Goal: Navigation & Orientation: Understand site structure

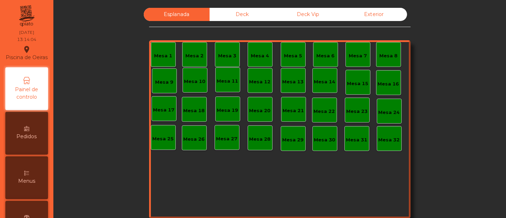
click at [247, 13] on div "Deck" at bounding box center [243, 14] width 66 height 13
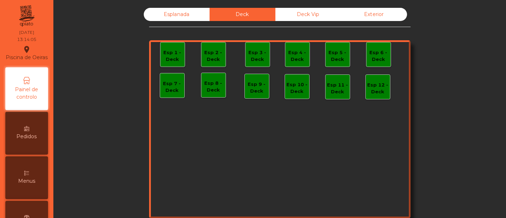
click at [293, 17] on div "Deck Vip" at bounding box center [308, 14] width 66 height 13
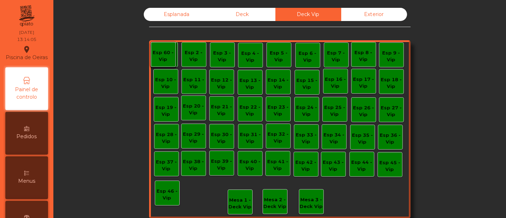
click at [195, 14] on div "Esplanada" at bounding box center [177, 14] width 66 height 13
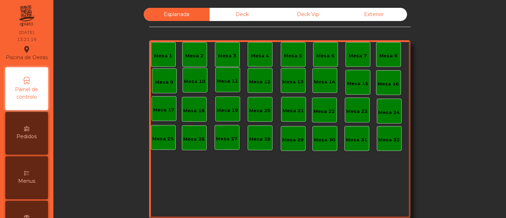
click at [259, 11] on div "Deck" at bounding box center [243, 14] width 66 height 13
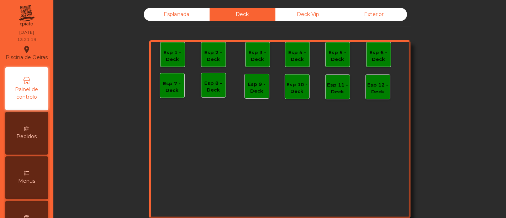
click at [286, 11] on div "Deck Vip" at bounding box center [308, 14] width 66 height 13
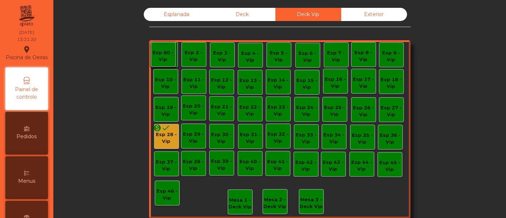
click at [194, 18] on div "Esplanada" at bounding box center [177, 14] width 66 height 13
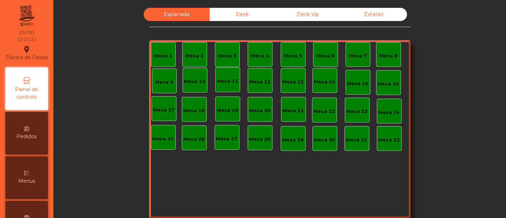
click at [124, 55] on div "Esplanada Deck Deck Vip Exterior Mesa 1 Mesa 2 Mesa 3 Mesa 4 [GEOGRAPHIC_DATA] …" at bounding box center [279, 120] width 433 height 225
click at [228, 17] on div "Deck" at bounding box center [243, 14] width 66 height 13
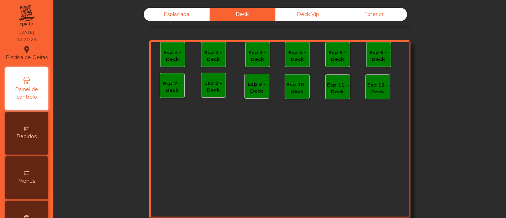
click at [302, 14] on div "Deck Vip" at bounding box center [308, 14] width 66 height 13
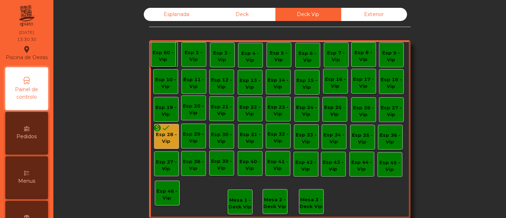
click at [180, 16] on div "Esplanada" at bounding box center [177, 14] width 66 height 13
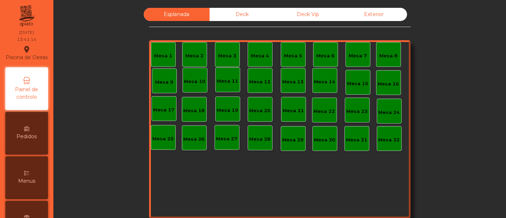
click at [233, 14] on div "Deck" at bounding box center [243, 14] width 66 height 13
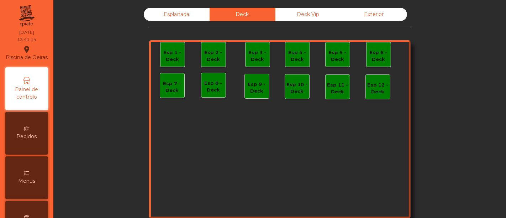
click at [289, 15] on div "Deck Vip" at bounding box center [308, 14] width 66 height 13
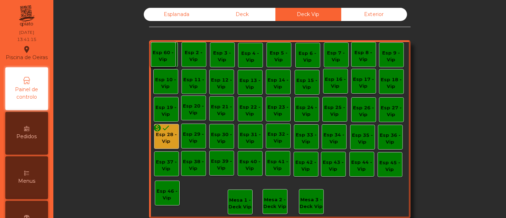
click at [189, 16] on div "Esplanada" at bounding box center [177, 14] width 66 height 13
